Goal: Task Accomplishment & Management: Use online tool/utility

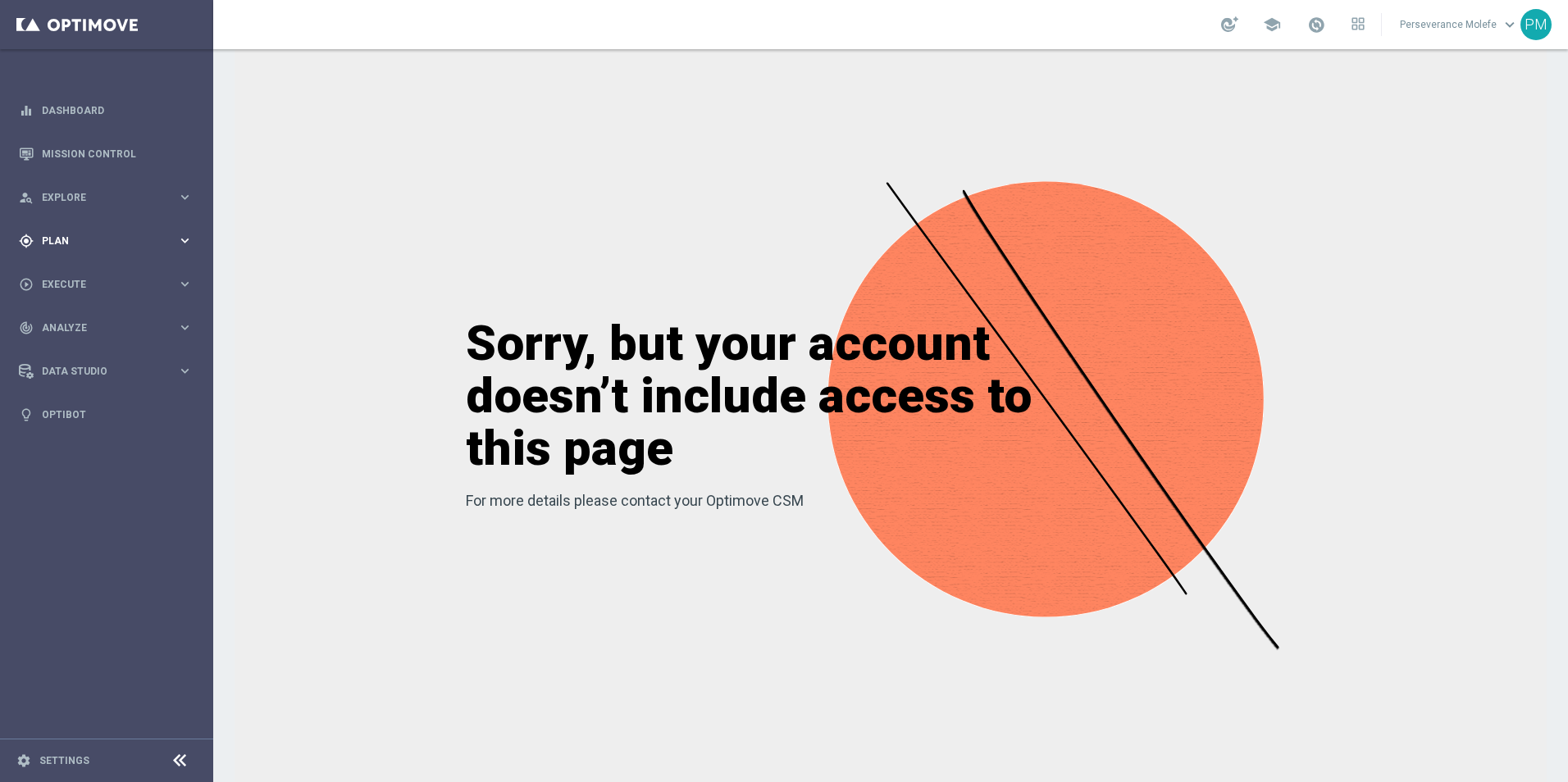
click at [165, 231] on div "gps_fixed Plan keyboard_arrow_right" at bounding box center [106, 240] width 212 height 44
click at [91, 341] on div "Streams" at bounding box center [127, 348] width 169 height 25
click at [92, 333] on accordion "Templates keyboard_arrow_right Optimail Web Push Notifications Webpage Pop-up" at bounding box center [127, 324] width 169 height 25
click at [92, 330] on button "Templates keyboard_arrow_right" at bounding box center [118, 324] width 151 height 13
click at [87, 343] on link "Optimail" at bounding box center [111, 347] width 120 height 13
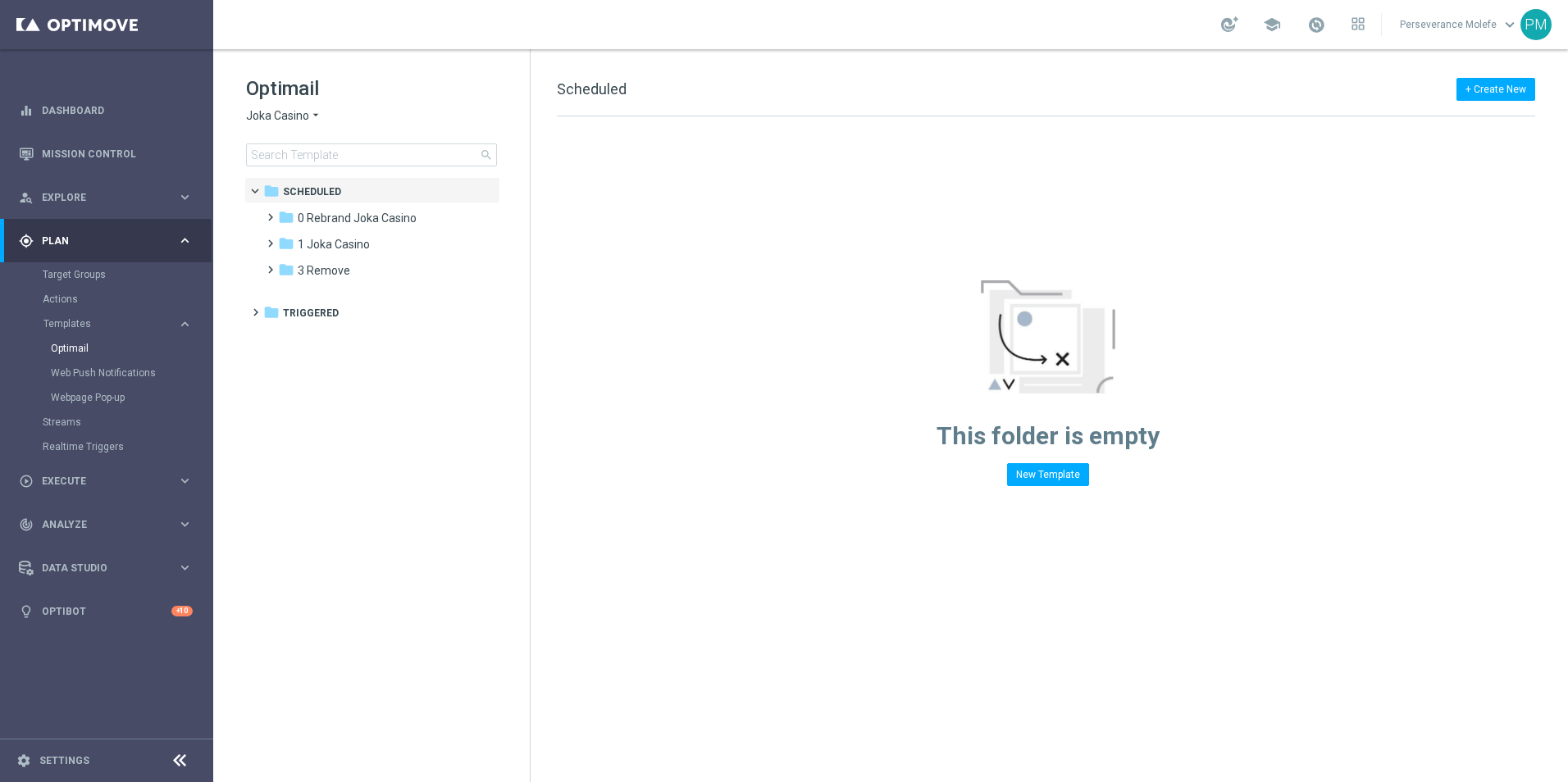
click at [315, 118] on icon "arrow_drop_down" at bounding box center [315, 116] width 13 height 15
click at [0, 0] on span "Casino Joka" at bounding box center [0, 0] width 0 height 0
click at [362, 245] on span "1 Joka Casino" at bounding box center [334, 244] width 72 height 15
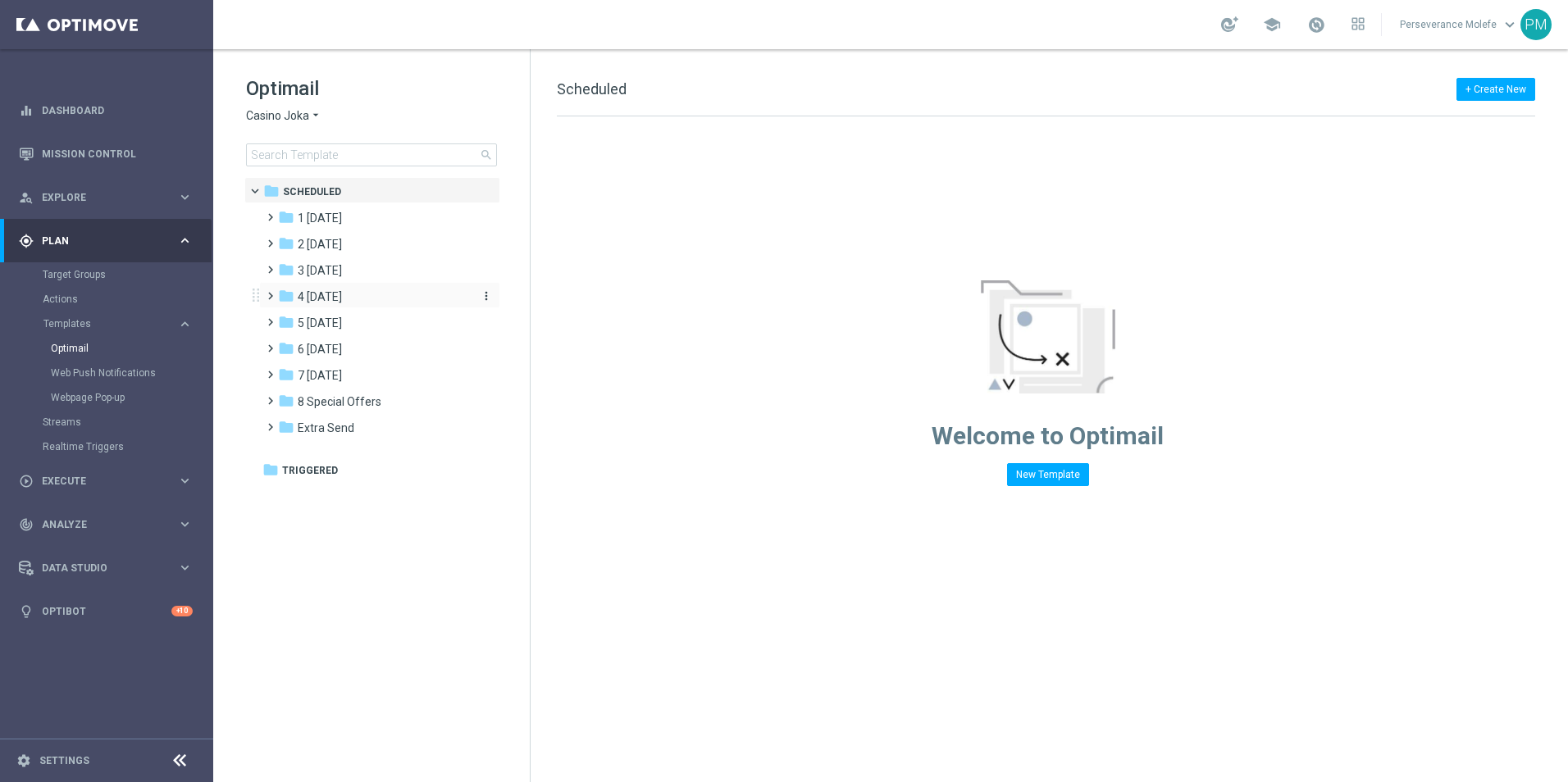
click at [349, 300] on div "folder 4 [DATE]" at bounding box center [372, 297] width 189 height 19
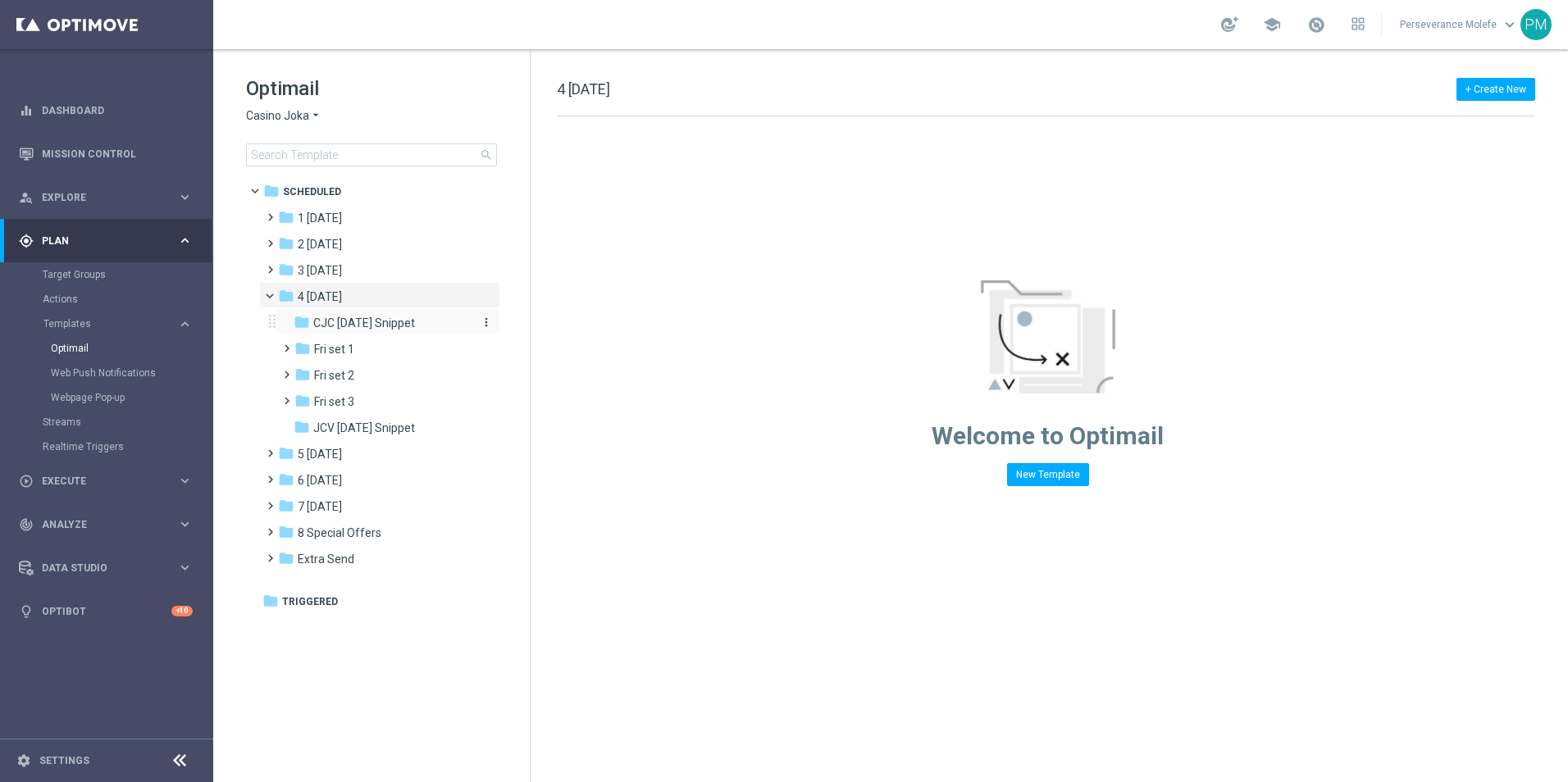
click at [348, 319] on span "CJC [DATE] Snippet" at bounding box center [364, 323] width 102 height 15
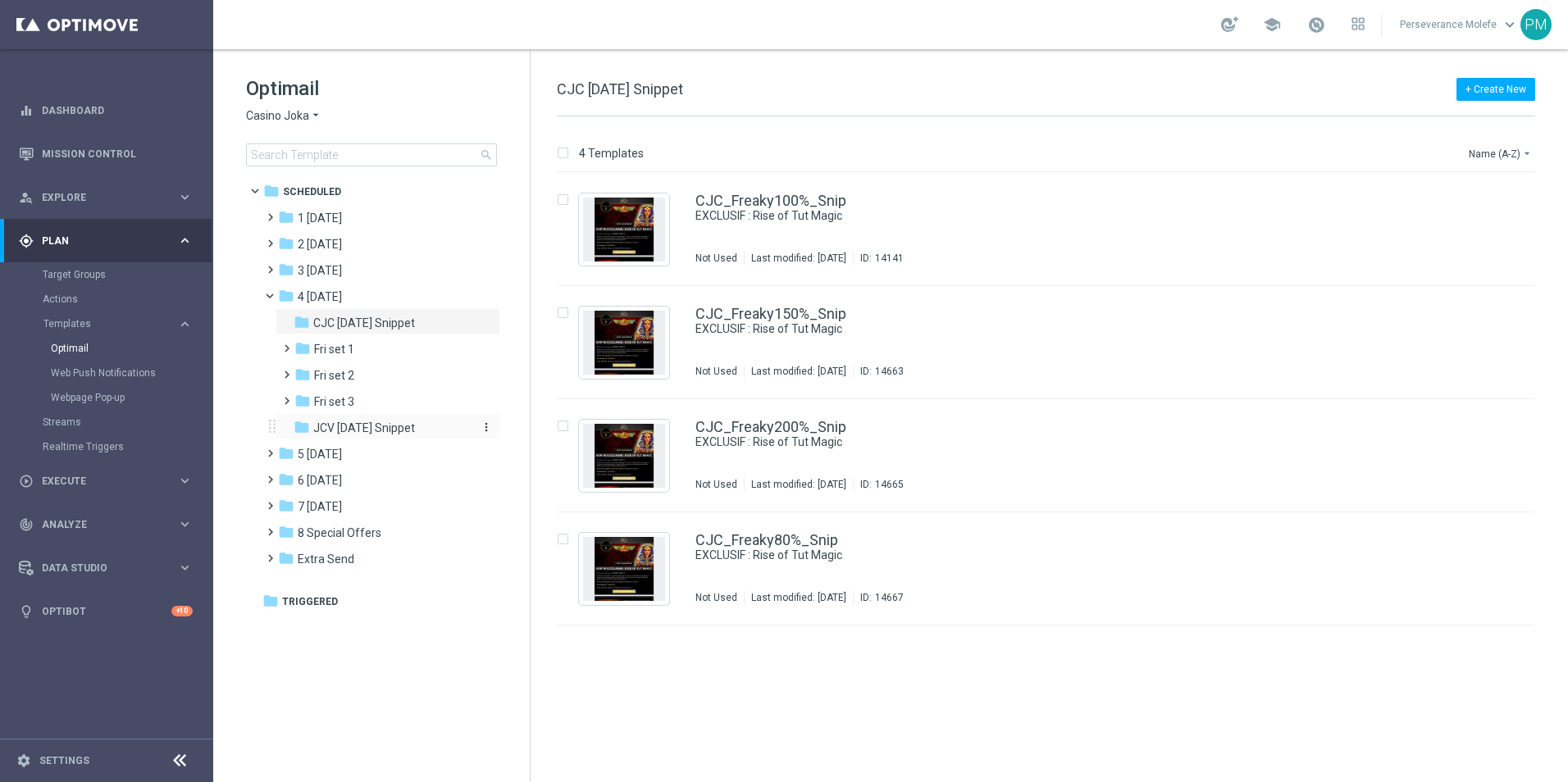
click at [386, 424] on span "JCV [DATE] Snippet" at bounding box center [364, 428] width 102 height 15
click at [405, 325] on span "CJC [DATE] Snippet" at bounding box center [364, 323] width 102 height 15
click at [753, 192] on div "CJC_Freaky100%_Snip EXCLUSIF : Rise of Tut Magic Not Used Last modified: [DATE]…" at bounding box center [1045, 230] width 977 height 114
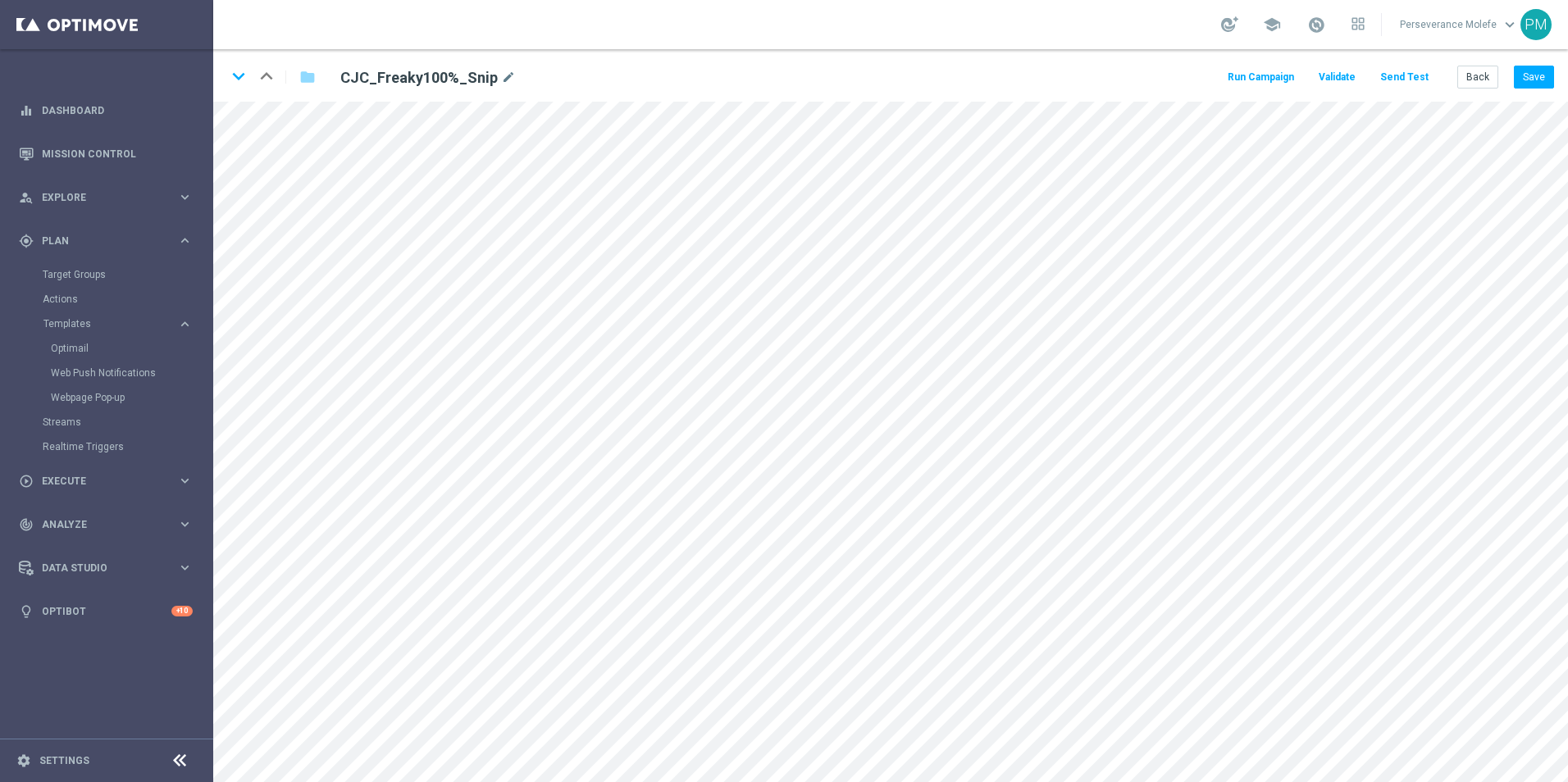
click at [244, 63] on div "keyboard_arrow_down keyboard_arrow_up folder CJC_Freaky100%_Snip mode_edit Run …" at bounding box center [891, 75] width 1354 height 52
click at [244, 70] on icon "keyboard_arrow_down" at bounding box center [238, 76] width 25 height 25
click at [1477, 85] on button "Back" at bounding box center [1477, 77] width 41 height 23
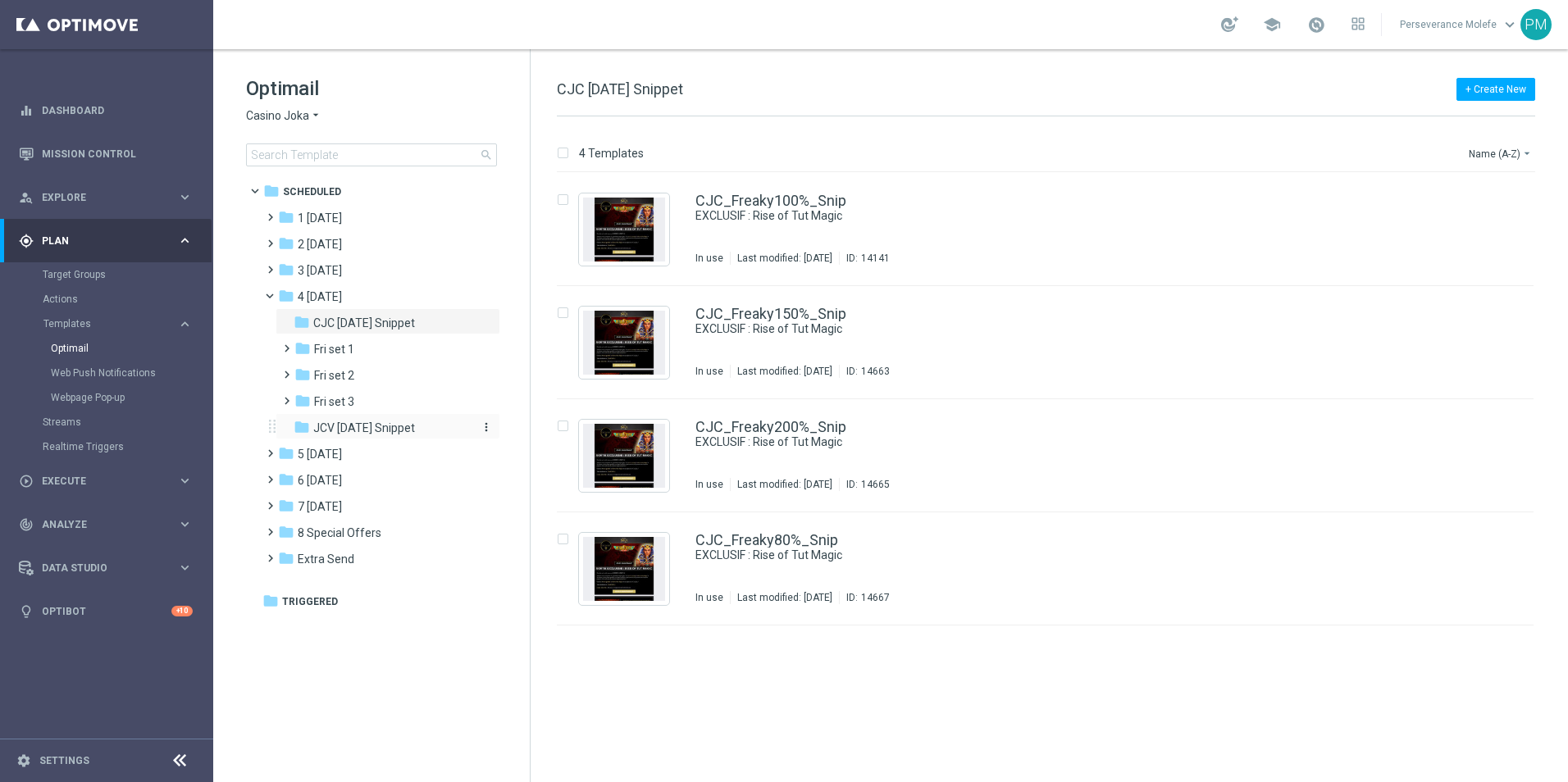
click at [423, 426] on div "folder JCV [DATE] Snippet" at bounding box center [381, 429] width 175 height 19
click at [758, 191] on div "JCV_Freaky100%_Snip EXCLUSIF : Rise of Tut Magic Not Used Last modified: [DATE]…" at bounding box center [1045, 230] width 977 height 114
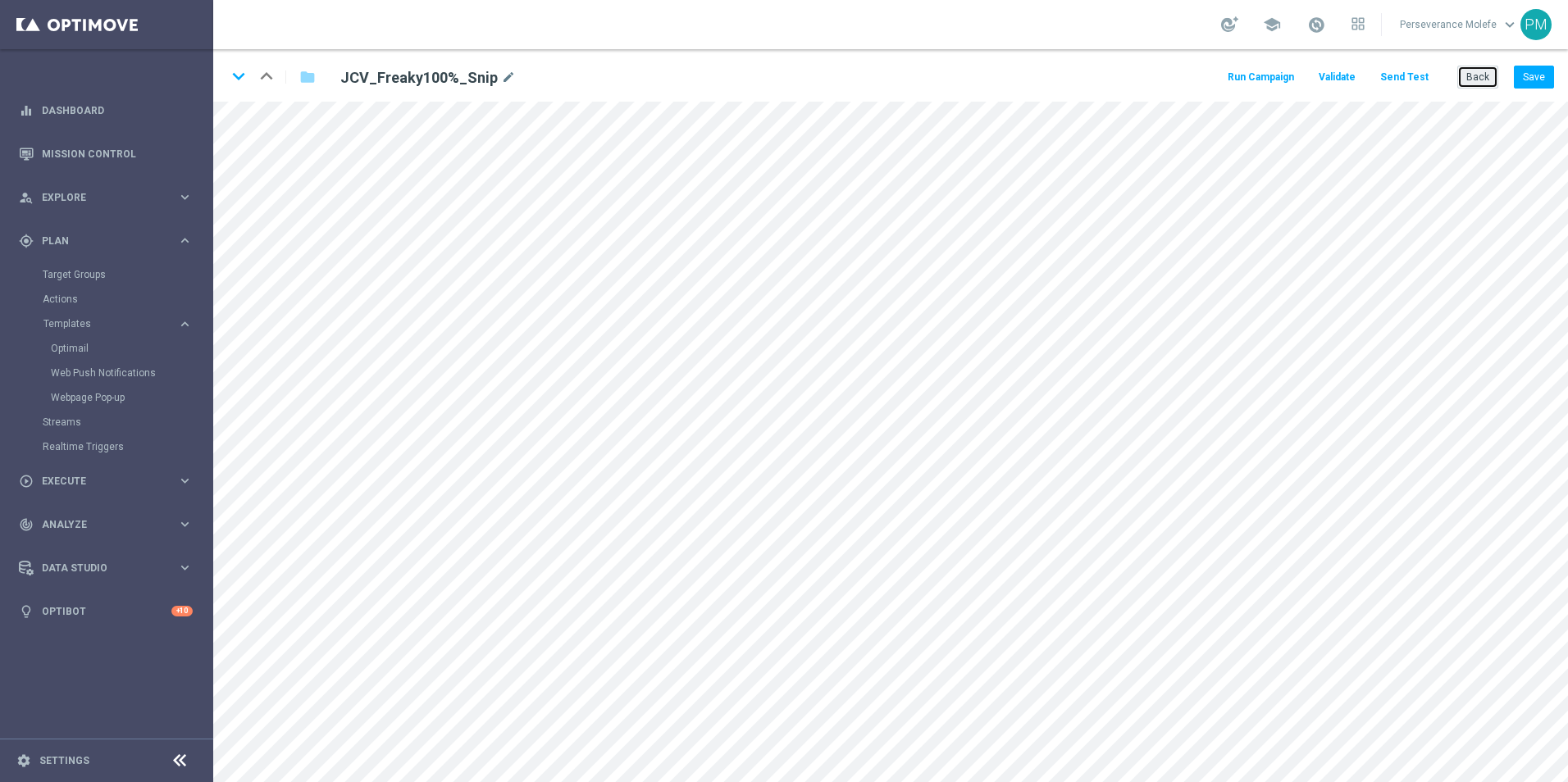
click at [1494, 76] on button "Back" at bounding box center [1477, 77] width 41 height 23
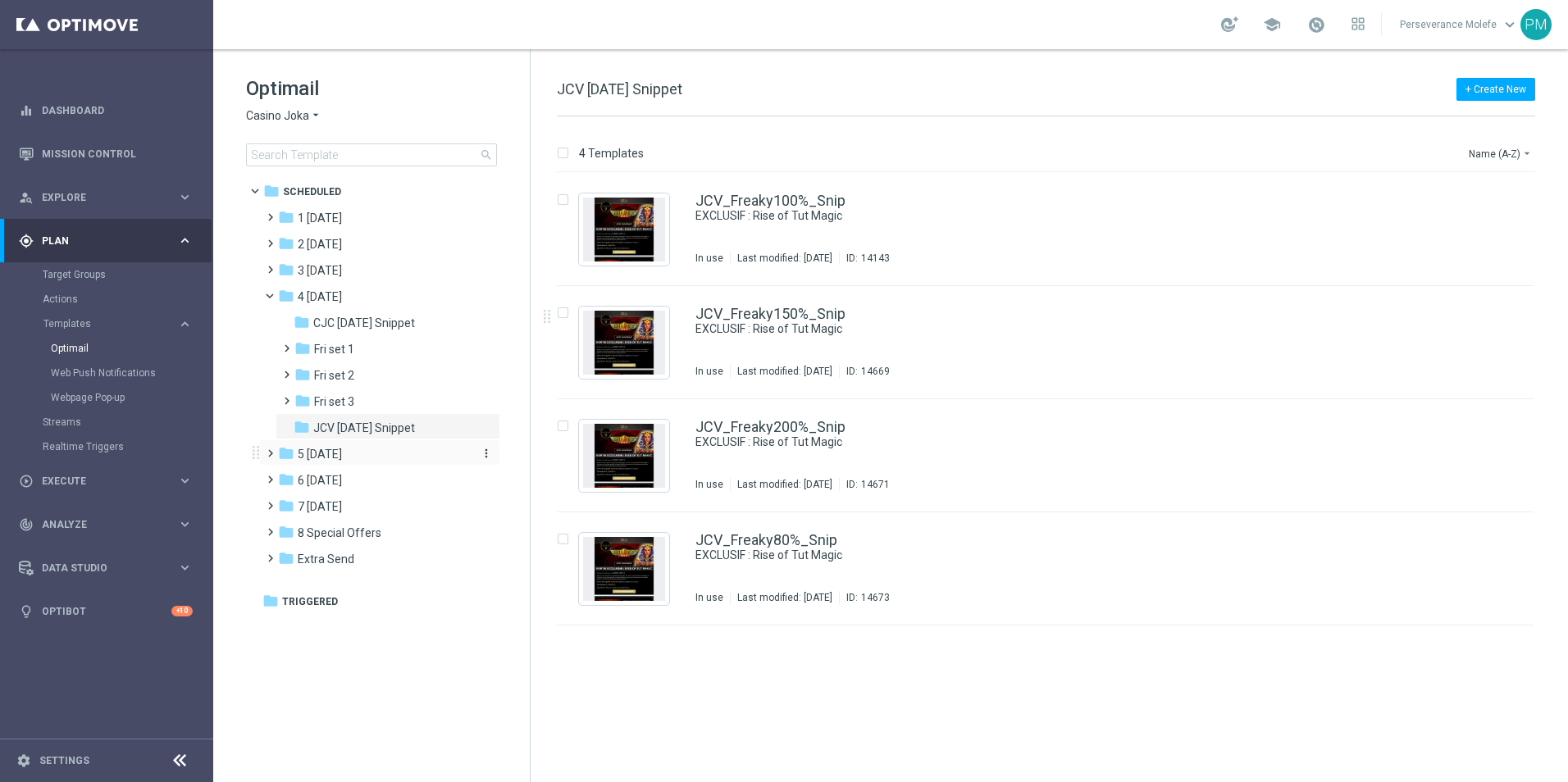
click at [367, 450] on div "folder 5 [DATE]" at bounding box center [372, 454] width 189 height 19
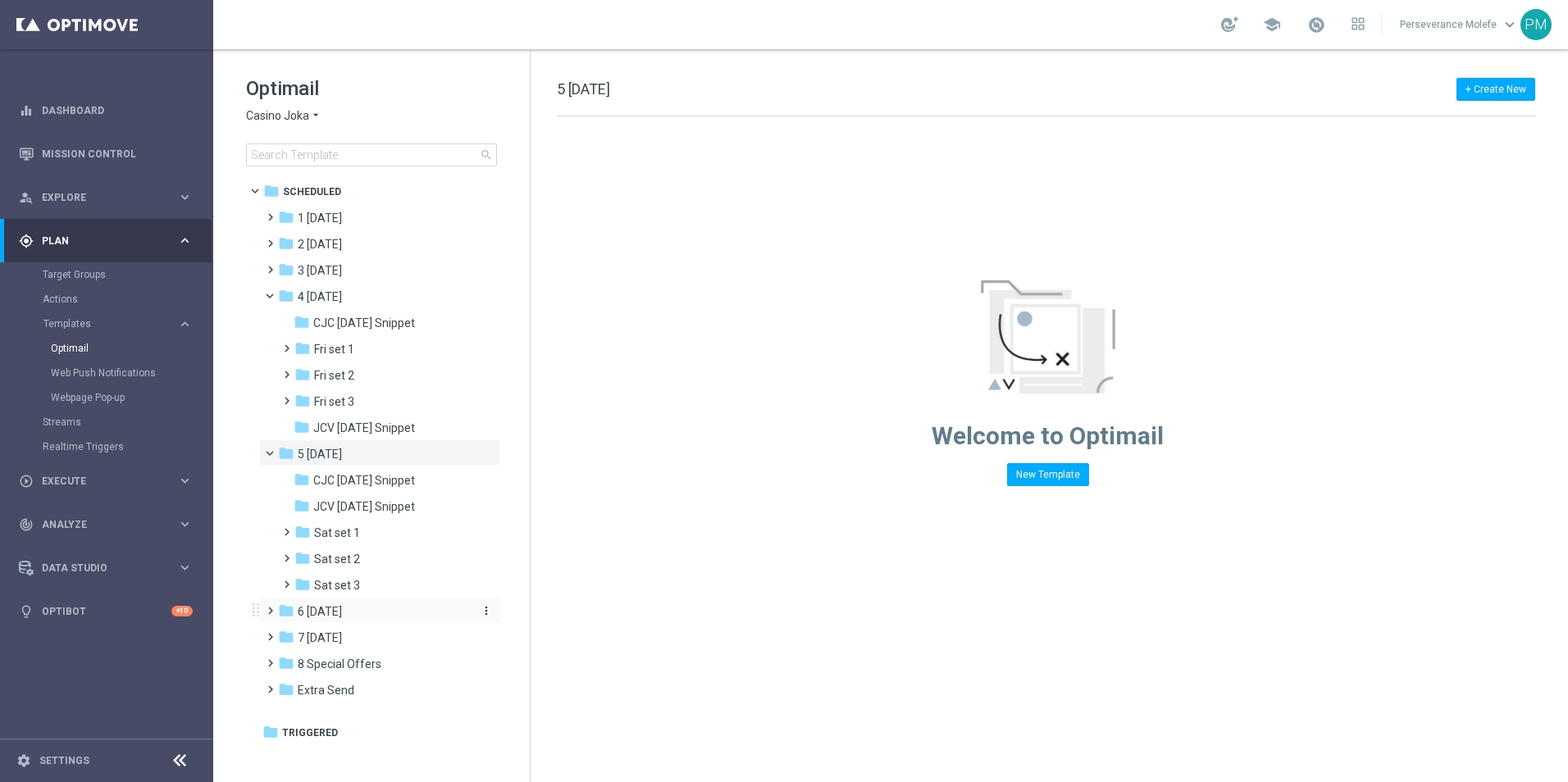
click at [342, 614] on span "6 [DATE]" at bounding box center [320, 611] width 44 height 15
click at [359, 737] on span "sun set 3" at bounding box center [337, 742] width 47 height 15
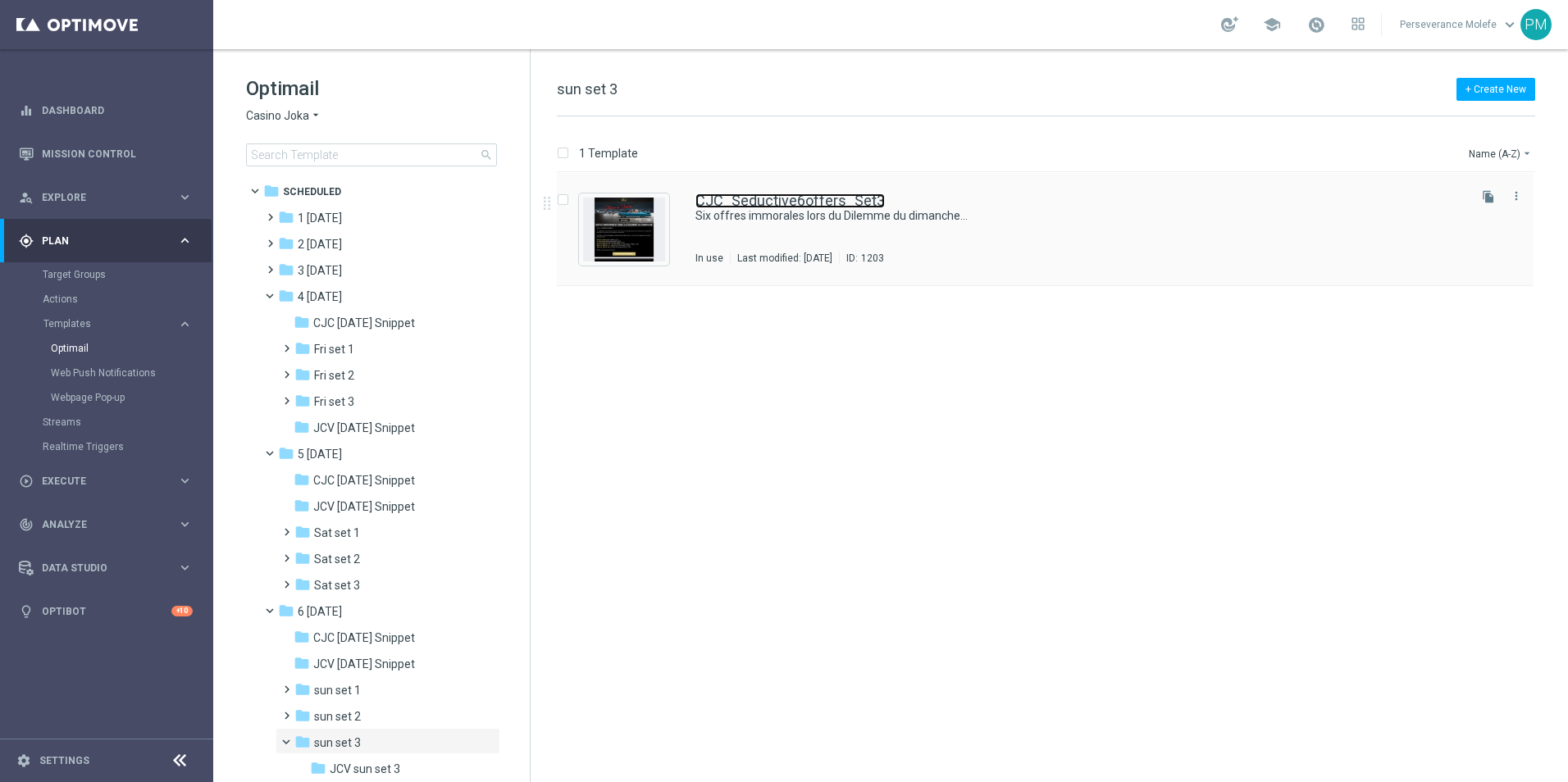
click at [766, 205] on link "CJC_Seductive6offers_Set3" at bounding box center [790, 201] width 190 height 15
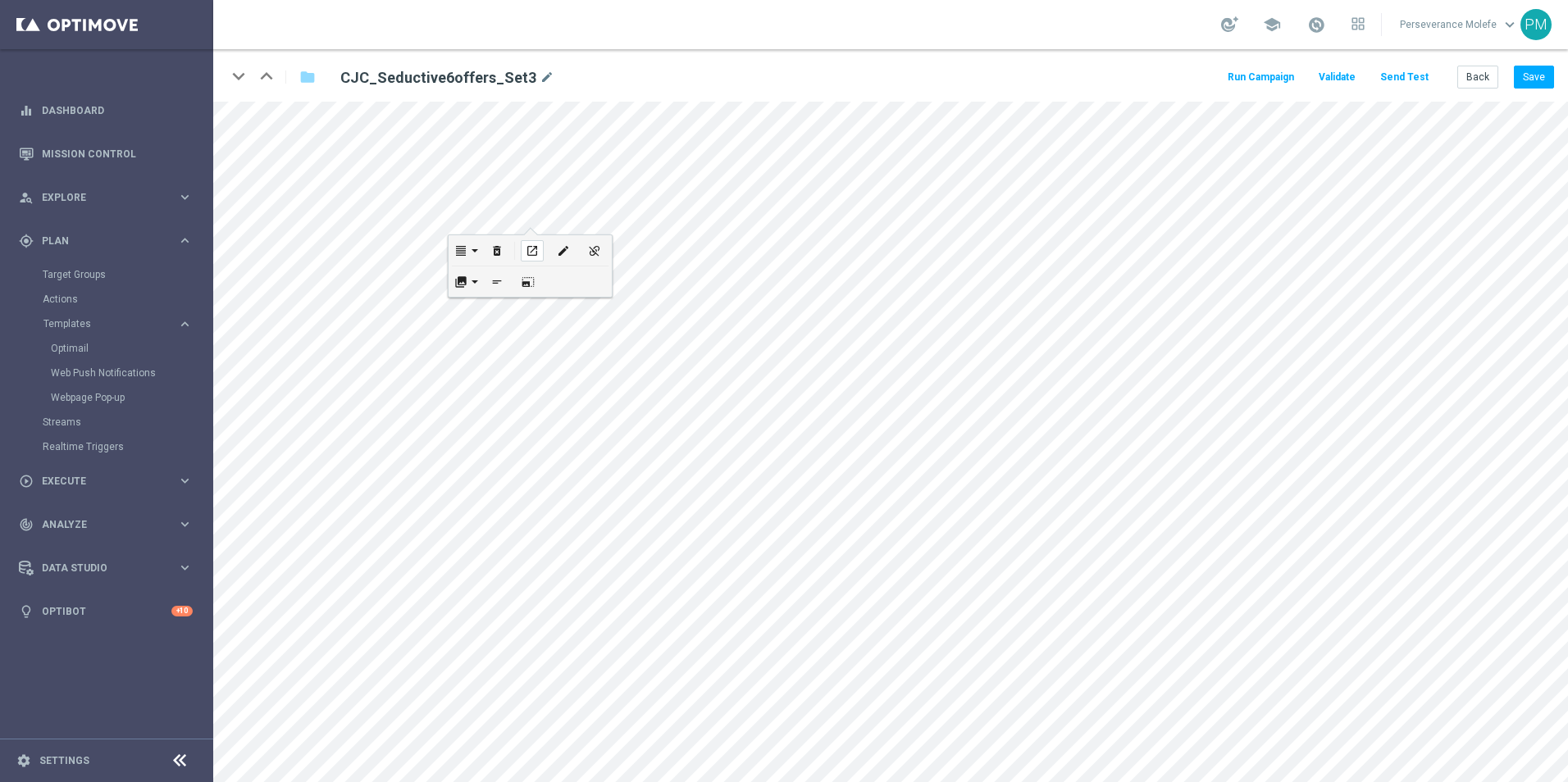
click at [541, 252] on div "open_in_new" at bounding box center [532, 250] width 23 height 21
click at [686, 425] on icon "open_in_new" at bounding box center [684, 429] width 12 height 13
